Goal: Answer question/provide support: Share knowledge or assist other users

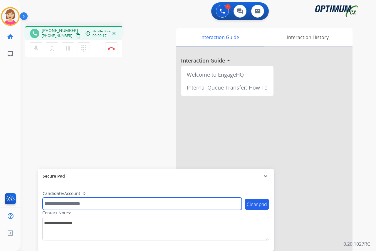
click at [58, 205] on input "text" at bounding box center [142, 203] width 199 height 12
click at [49, 204] on input "text" at bounding box center [142, 203] width 199 height 12
type input "*******"
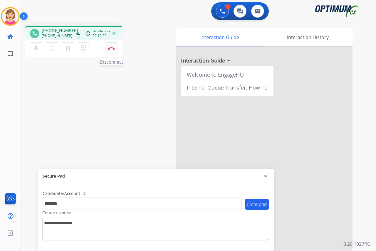
click at [110, 48] on img at bounding box center [111, 48] width 7 height 3
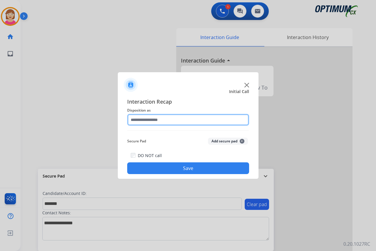
click at [137, 117] on input "text" at bounding box center [188, 120] width 122 height 12
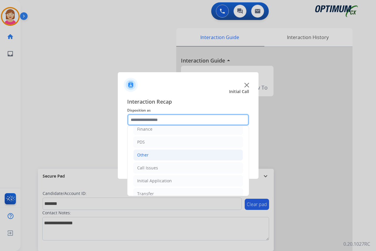
scroll to position [29, 0]
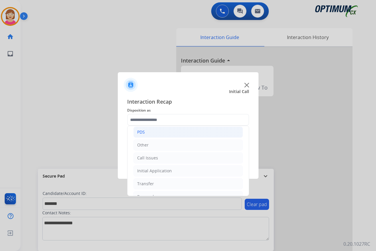
click at [153, 129] on li "PDS" at bounding box center [187, 131] width 109 height 11
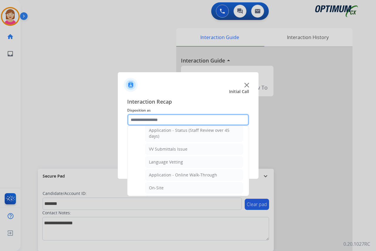
scroll to position [117, 0]
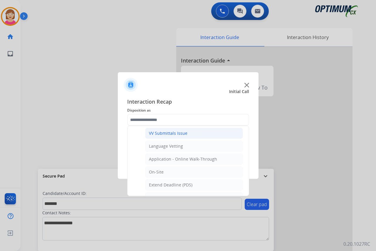
click at [170, 134] on div "VV Submittals Issue" at bounding box center [168, 133] width 38 height 6
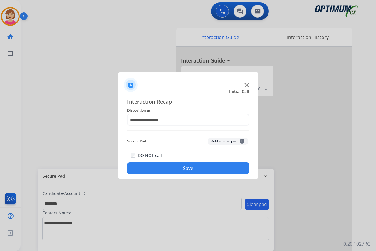
click at [242, 140] on span "+" at bounding box center [241, 141] width 5 height 5
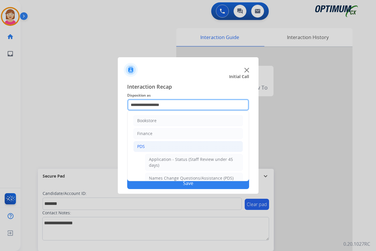
click at [173, 105] on input "**********" at bounding box center [188, 105] width 122 height 12
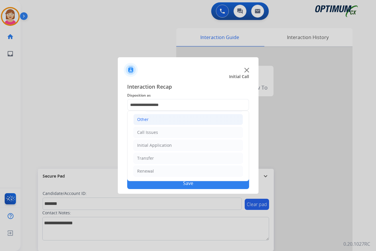
click at [153, 121] on li "Other" at bounding box center [187, 119] width 109 height 11
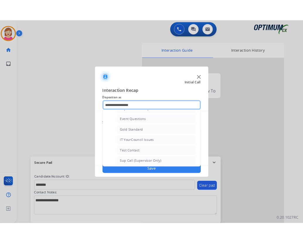
scroll to position [85, 0]
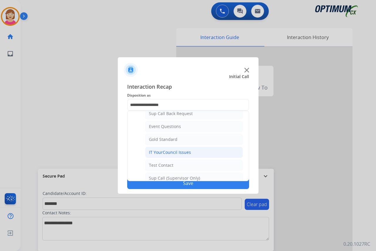
click at [161, 151] on div "IT YourCouncil Issues" at bounding box center [170, 152] width 42 height 6
type input "**********"
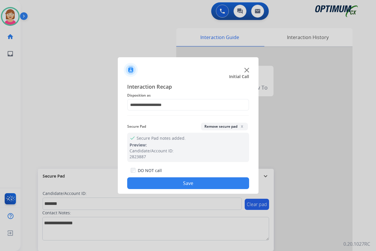
click at [167, 185] on button "Save" at bounding box center [188, 183] width 122 height 12
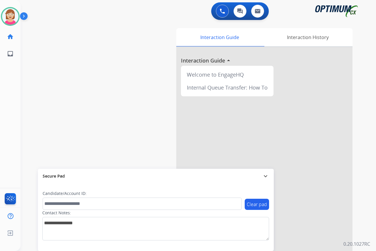
click at [11, 70] on div "[PERSON_NAME] Available Edit Avatar Agent: [PERSON_NAME] Profile: OCX Training …" at bounding box center [10, 125] width 21 height 251
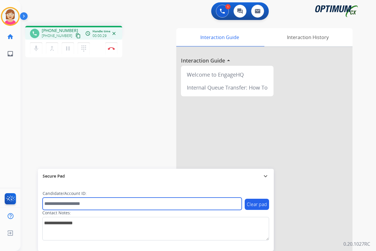
click at [58, 204] on input "text" at bounding box center [142, 203] width 199 height 12
type input "*******"
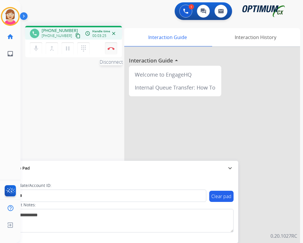
click at [108, 48] on img at bounding box center [111, 48] width 7 height 3
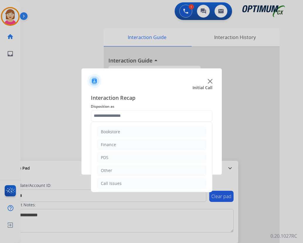
click at [113, 114] on input "text" at bounding box center [152, 116] width 122 height 12
click at [112, 155] on li "PDS" at bounding box center [151, 157] width 109 height 11
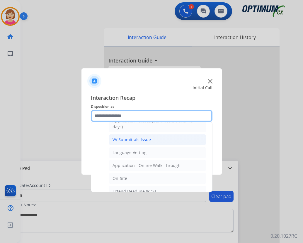
scroll to position [147, 0]
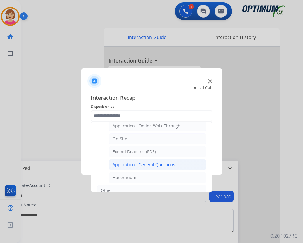
click at [136, 166] on div "Application - General Questions" at bounding box center [144, 165] width 63 height 6
type input "**********"
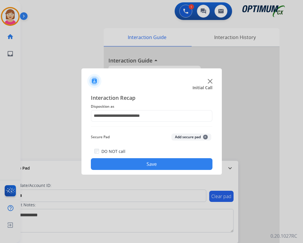
drag, startPoint x: 136, startPoint y: 166, endPoint x: 123, endPoint y: 136, distance: 32.9
click at [123, 136] on div "Secure Pad Add secure pad +" at bounding box center [152, 137] width 122 height 12
click at [205, 137] on span "+" at bounding box center [205, 137] width 5 height 5
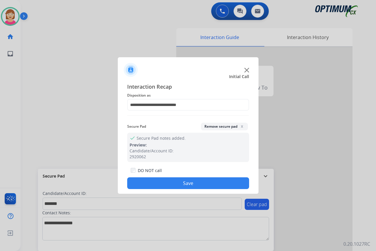
click at [159, 185] on button "Save" at bounding box center [188, 183] width 122 height 12
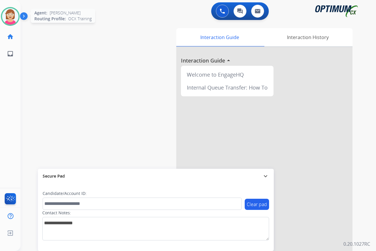
click at [10, 13] on img at bounding box center [10, 16] width 16 height 16
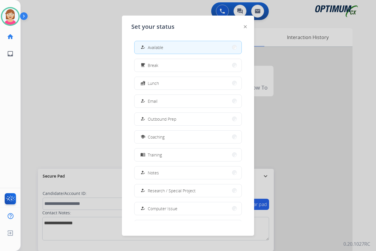
click at [165, 67] on button "free_breakfast Break" at bounding box center [187, 65] width 107 height 13
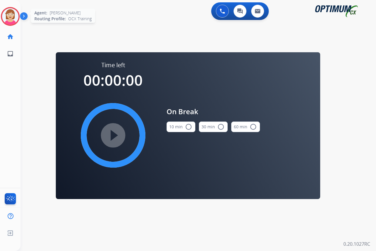
click at [12, 16] on img at bounding box center [10, 16] width 16 height 16
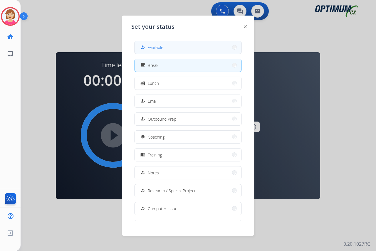
click at [161, 43] on button "how_to_reg Available" at bounding box center [187, 47] width 107 height 13
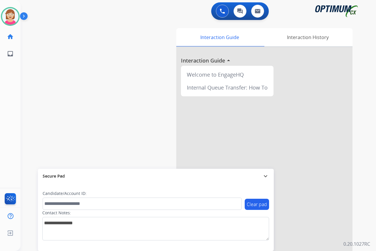
click at [11, 90] on div "[PERSON_NAME] Available Edit Avatar Agent: [PERSON_NAME] Profile: OCX Training …" at bounding box center [10, 125] width 21 height 251
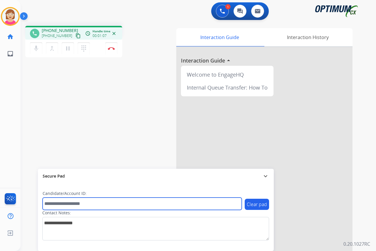
drag, startPoint x: 50, startPoint y: 205, endPoint x: 33, endPoint y: 193, distance: 20.4
click at [50, 205] on input "text" at bounding box center [142, 203] width 199 height 12
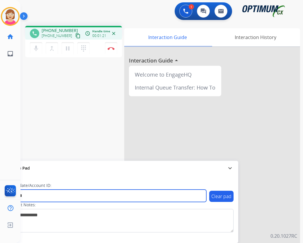
type input "*******"
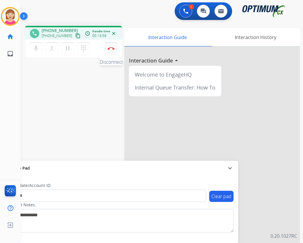
click at [111, 47] on img at bounding box center [111, 48] width 7 height 3
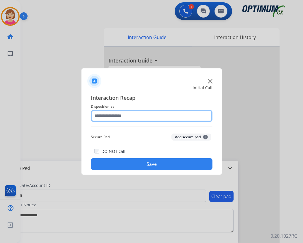
click at [106, 114] on input "text" at bounding box center [152, 116] width 122 height 12
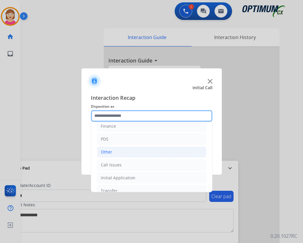
scroll to position [40, 0]
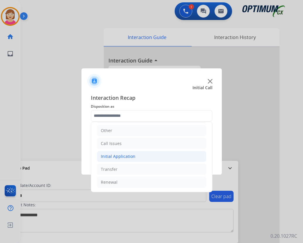
click at [115, 158] on div "Initial Application" at bounding box center [118, 156] width 35 height 6
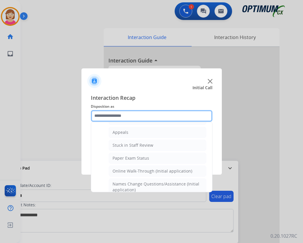
scroll to position [99, 0]
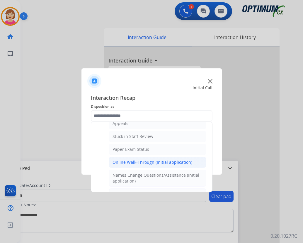
click at [131, 161] on div "Online Walk-Through (Initial application)" at bounding box center [153, 162] width 80 height 6
type input "**********"
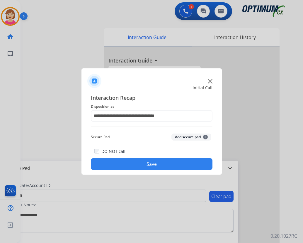
click at [205, 136] on span "+" at bounding box center [205, 137] width 5 height 5
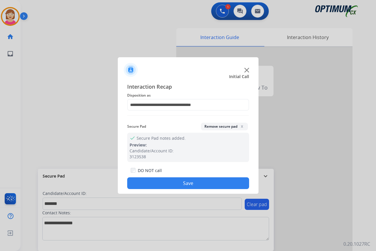
click at [150, 182] on button "Save" at bounding box center [188, 183] width 122 height 12
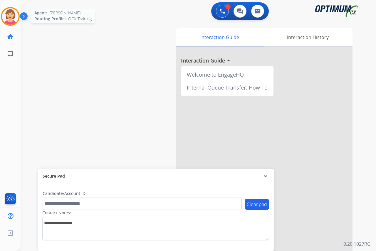
click at [10, 15] on img at bounding box center [10, 16] width 16 height 16
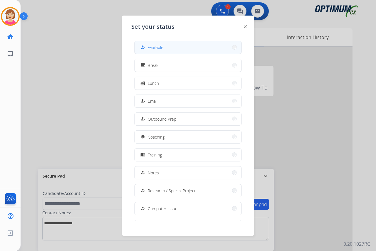
click at [155, 45] on span "Available" at bounding box center [156, 47] width 16 height 6
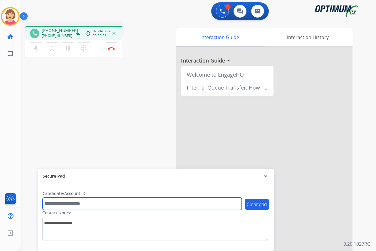
drag, startPoint x: 53, startPoint y: 205, endPoint x: 46, endPoint y: 202, distance: 6.7
click at [46, 202] on input "text" at bounding box center [142, 203] width 199 height 12
type input "*******"
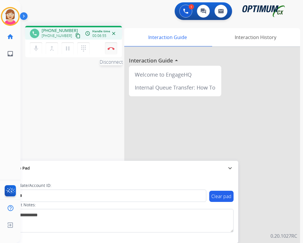
click at [112, 49] on img at bounding box center [111, 48] width 7 height 3
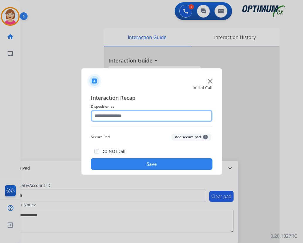
click at [105, 118] on input "text" at bounding box center [152, 116] width 122 height 12
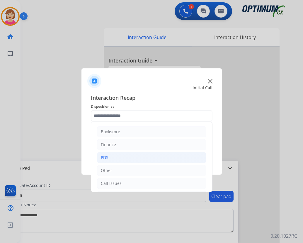
click at [114, 157] on li "PDS" at bounding box center [151, 157] width 109 height 11
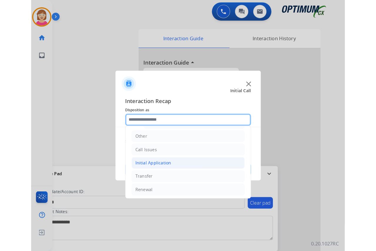
scroll to position [176, 0]
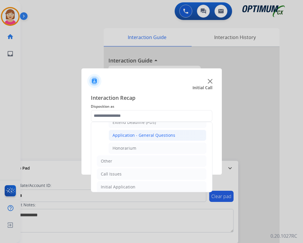
click at [153, 136] on div "Application - General Questions" at bounding box center [144, 135] width 63 height 6
type input "**********"
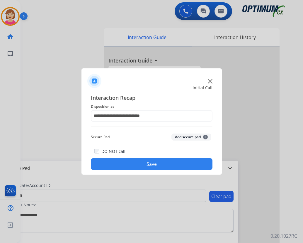
click at [205, 135] on span "+" at bounding box center [205, 137] width 5 height 5
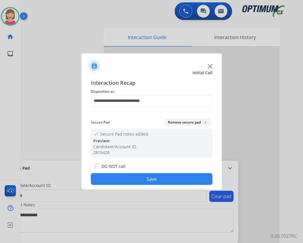
click at [121, 177] on button "Save" at bounding box center [152, 179] width 122 height 12
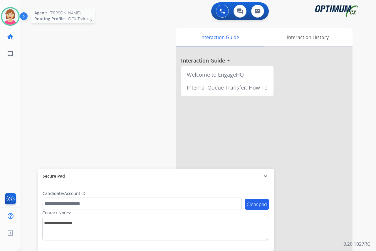
click at [11, 14] on img at bounding box center [10, 16] width 16 height 16
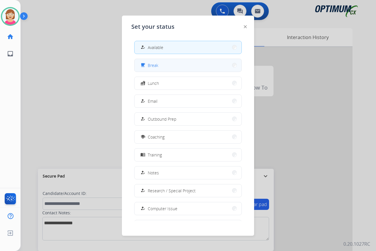
click at [159, 65] on button "free_breakfast Break" at bounding box center [187, 65] width 107 height 13
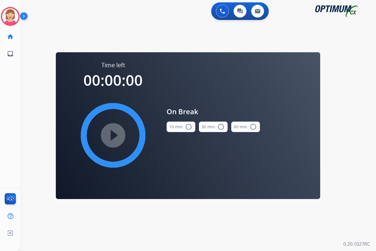
drag, startPoint x: 188, startPoint y: 126, endPoint x: 182, endPoint y: 124, distance: 6.2
click at [188, 126] on mat-icon "radio_button_unchecked" at bounding box center [188, 126] width 7 height 7
click at [111, 133] on mat-icon "play_circle_filled" at bounding box center [112, 135] width 7 height 7
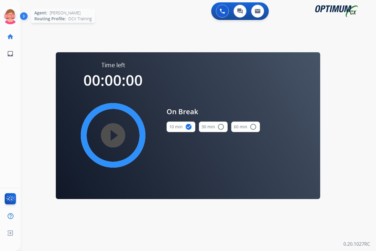
click at [8, 11] on icon at bounding box center [10, 16] width 19 height 19
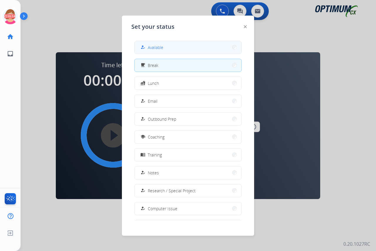
click at [160, 49] on span "Available" at bounding box center [156, 47] width 16 height 6
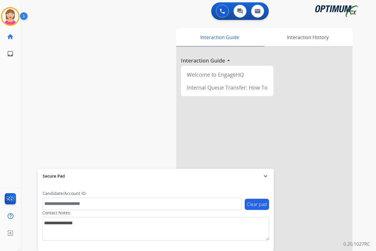
click at [15, 114] on div "[PERSON_NAME] Available Edit Avatar Agent: [PERSON_NAME] Profile: OCX Training …" at bounding box center [10, 125] width 21 height 251
click at [10, 80] on div "[PERSON_NAME] Available Edit Avatar Agent: [PERSON_NAME] Profile: OCX Training …" at bounding box center [10, 125] width 21 height 251
click at [14, 117] on div "[PERSON_NAME] Available Edit Avatar Agent: [PERSON_NAME] Profile: OCX Training …" at bounding box center [10, 125] width 21 height 251
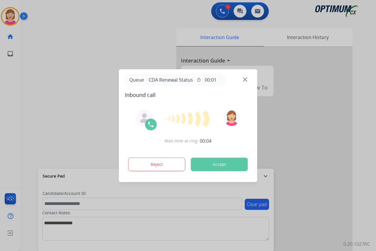
drag, startPoint x: 16, startPoint y: 128, endPoint x: 10, endPoint y: 126, distance: 6.1
click at [13, 126] on div at bounding box center [188, 125] width 376 height 251
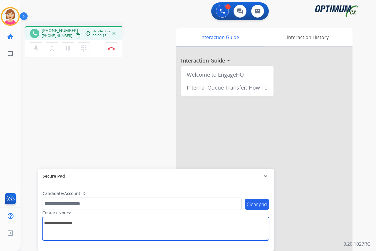
click at [49, 224] on textarea at bounding box center [155, 228] width 227 height 23
type textarea "*******"
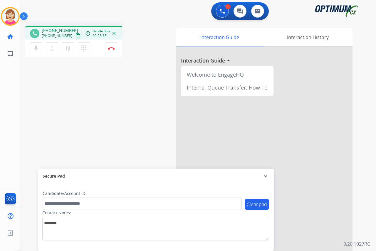
click at [5, 104] on div "[PERSON_NAME] Edit Avatar Agent: [PERSON_NAME] Profile: OCX Training home Home …" at bounding box center [10, 125] width 21 height 251
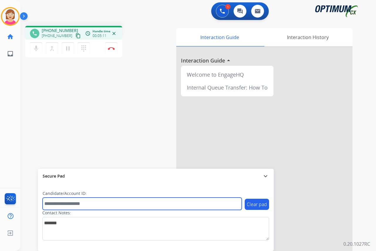
click at [53, 203] on input "text" at bounding box center [142, 203] width 199 height 12
click at [55, 205] on input "text" at bounding box center [142, 203] width 199 height 12
type input "*******"
click at [53, 204] on input "*******" at bounding box center [142, 203] width 199 height 12
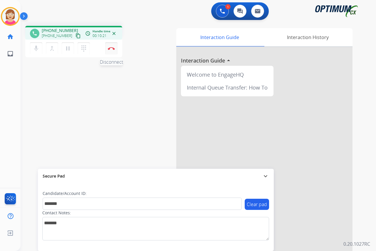
click at [109, 48] on img at bounding box center [111, 48] width 7 height 3
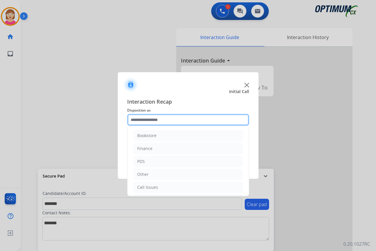
click at [136, 120] on input "text" at bounding box center [188, 120] width 122 height 12
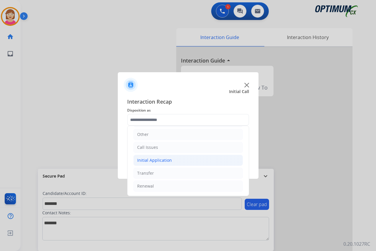
click at [147, 158] on div "Initial Application" at bounding box center [154, 160] width 35 height 6
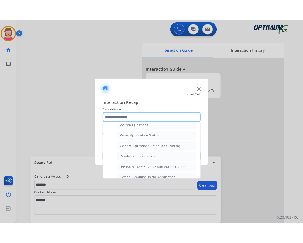
scroll to position [333, 0]
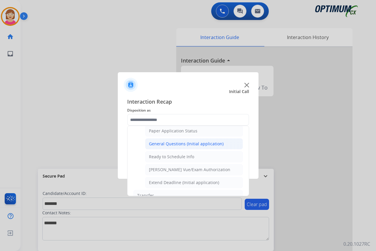
click at [174, 143] on div "General Questions (Initial application)" at bounding box center [186, 144] width 75 height 6
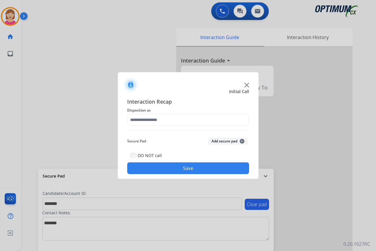
type input "**********"
click at [241, 140] on span "+" at bounding box center [241, 141] width 5 height 5
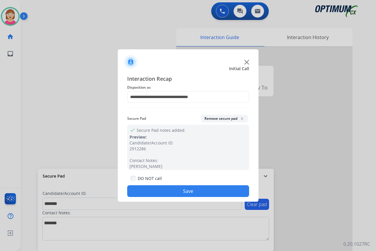
click at [153, 190] on button "Save" at bounding box center [188, 191] width 122 height 12
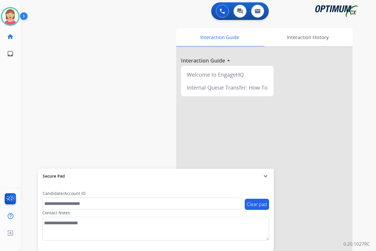
click at [6, 82] on div "[PERSON_NAME] Available Edit Avatar Agent: [PERSON_NAME] Profile: OCX Training …" at bounding box center [10, 125] width 21 height 251
click at [20, 108] on div "[PERSON_NAME] Available Edit Avatar Agent: [PERSON_NAME] Profile: OCX Training …" at bounding box center [10, 125] width 21 height 251
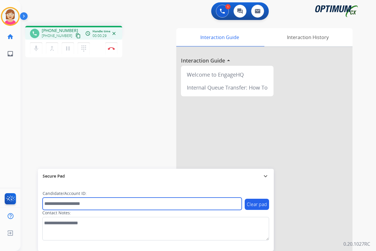
click at [52, 204] on input "text" at bounding box center [142, 203] width 199 height 12
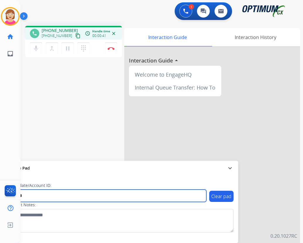
type input "*******"
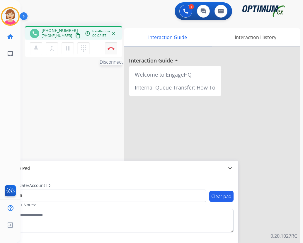
click at [112, 48] on img at bounding box center [111, 48] width 7 height 3
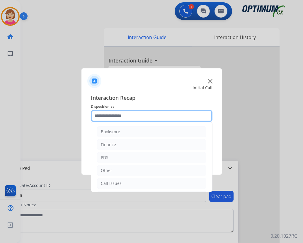
click at [101, 115] on input "text" at bounding box center [152, 116] width 122 height 12
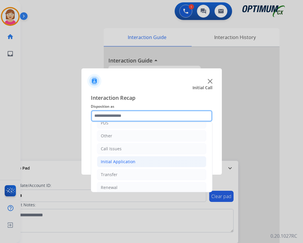
scroll to position [40, 0]
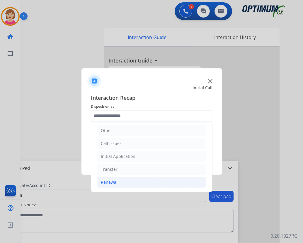
click at [112, 183] on div "Renewal" at bounding box center [109, 182] width 17 height 6
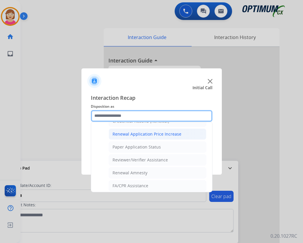
scroll to position [168, 0]
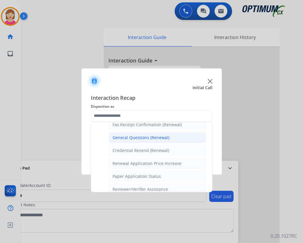
click at [138, 136] on div "General Questions (Renewal)" at bounding box center [141, 138] width 57 height 6
type input "**********"
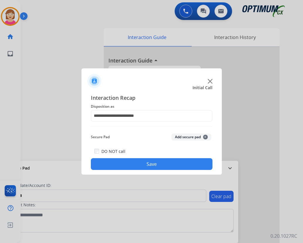
drag, startPoint x: 138, startPoint y: 136, endPoint x: 206, endPoint y: 138, distance: 68.1
click at [206, 138] on span "+" at bounding box center [205, 137] width 5 height 5
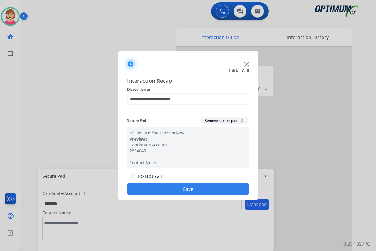
click at [165, 187] on button "Save" at bounding box center [188, 189] width 122 height 12
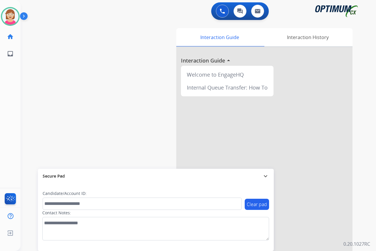
click at [18, 85] on div "[PERSON_NAME] Available Edit Avatar Agent: [PERSON_NAME] Profile: OCX Training …" at bounding box center [10, 125] width 21 height 251
click at [13, 111] on div "[PERSON_NAME] Available Edit Avatar Agent: [PERSON_NAME] Profile: OCX Training …" at bounding box center [10, 125] width 21 height 251
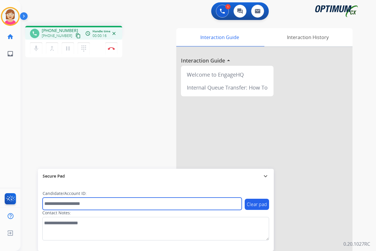
click at [49, 202] on input "text" at bounding box center [142, 203] width 199 height 12
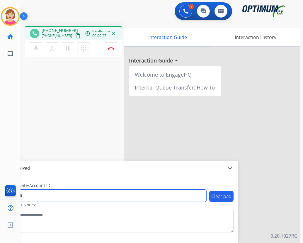
type input "*******"
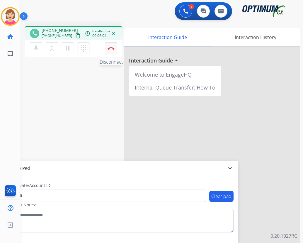
click at [112, 48] on img at bounding box center [111, 48] width 7 height 3
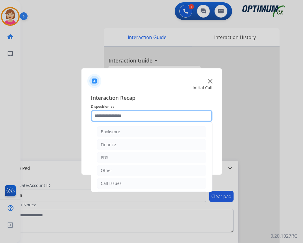
click at [105, 115] on input "text" at bounding box center [152, 116] width 122 height 12
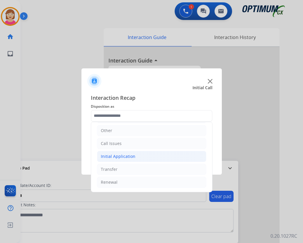
click at [127, 154] on div "Initial Application" at bounding box center [118, 156] width 35 height 6
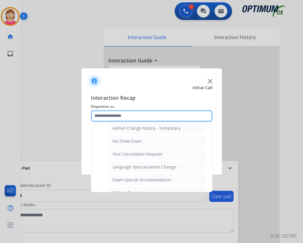
scroll to position [275, 0]
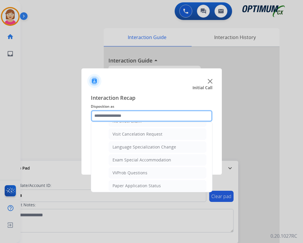
click at [109, 114] on input "text" at bounding box center [152, 116] width 122 height 12
click at [100, 115] on input "text" at bounding box center [152, 116] width 122 height 12
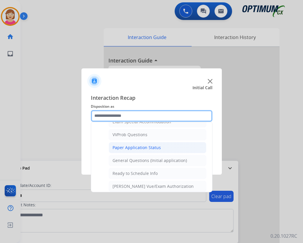
scroll to position [356, 0]
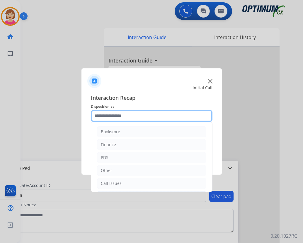
drag, startPoint x: 111, startPoint y: 182, endPoint x: 99, endPoint y: 114, distance: 68.7
click at [99, 114] on input "text" at bounding box center [152, 116] width 122 height 12
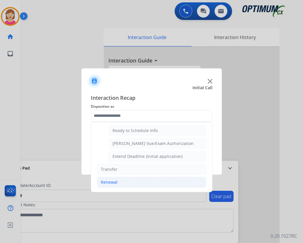
click at [111, 181] on div "Renewal" at bounding box center [109, 182] width 17 height 6
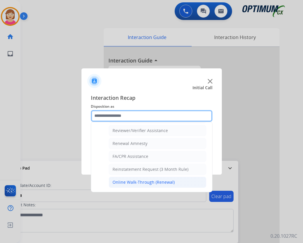
scroll to position [227, 0]
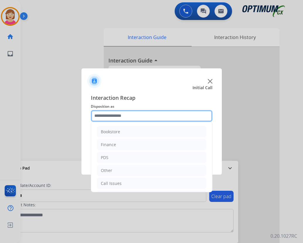
drag, startPoint x: 126, startPoint y: 144, endPoint x: 108, endPoint y: 114, distance: 35.3
click at [107, 114] on input "text" at bounding box center [152, 116] width 122 height 12
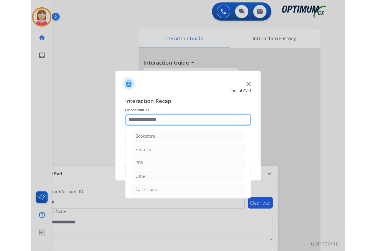
scroll to position [205, 0]
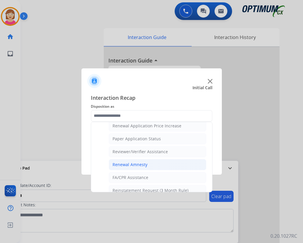
click at [133, 165] on div "Renewal Amnesty" at bounding box center [130, 165] width 35 height 6
type input "**********"
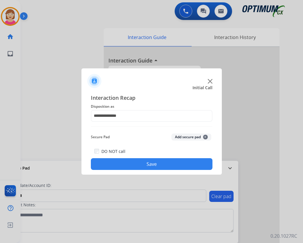
click at [206, 137] on span "+" at bounding box center [205, 137] width 5 height 5
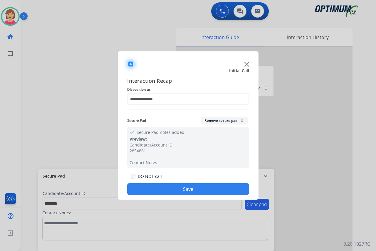
drag, startPoint x: 153, startPoint y: 188, endPoint x: 136, endPoint y: 190, distance: 17.1
click at [136, 190] on button "Save" at bounding box center [188, 189] width 122 height 12
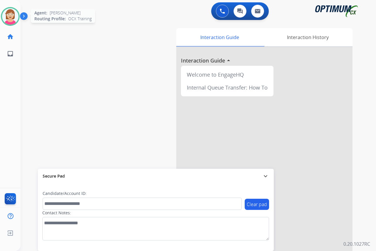
click at [6, 11] on img at bounding box center [10, 16] width 16 height 16
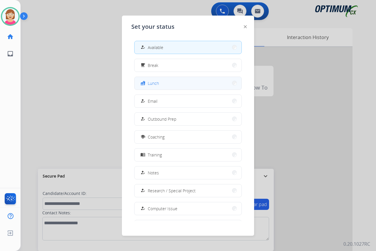
click at [160, 82] on button "fastfood Lunch" at bounding box center [187, 83] width 107 height 13
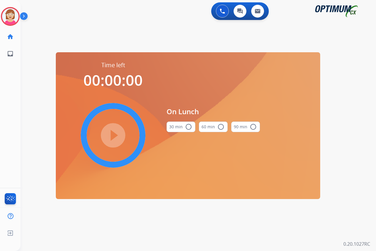
click at [188, 126] on mat-icon "radio_button_unchecked" at bounding box center [188, 126] width 7 height 7
click at [114, 138] on mat-icon "play_circle_filled" at bounding box center [112, 135] width 7 height 7
